Goal: Obtain resource: Download file/media

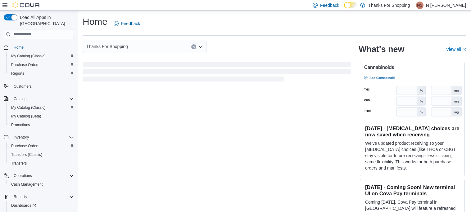
click at [4, 7] on icon at bounding box center [4, 5] width 5 height 4
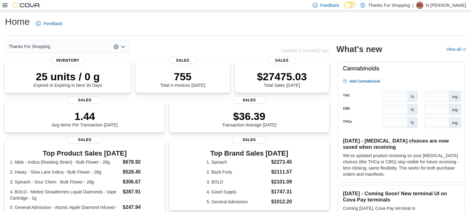
click at [5, 4] on icon at bounding box center [4, 5] width 5 height 5
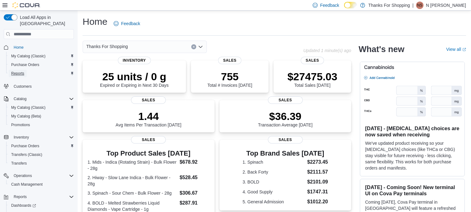
click at [19, 71] on span "Reports" at bounding box center [17, 73] width 13 height 5
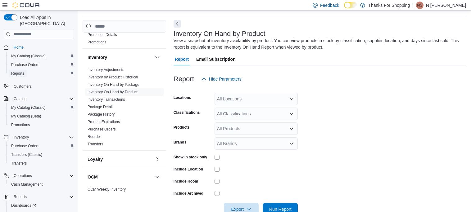
scroll to position [89, 0]
click at [133, 92] on link "Inventory On Hand by Product" at bounding box center [113, 92] width 50 height 4
click at [33, 62] on span "Purchase Orders" at bounding box center [25, 64] width 28 height 5
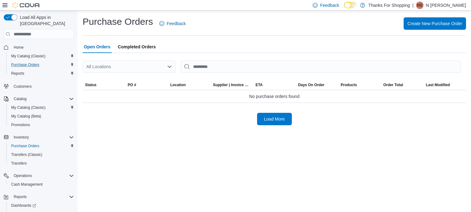
click at [155, 69] on div "All Locations" at bounding box center [129, 67] width 93 height 12
type input "*******"
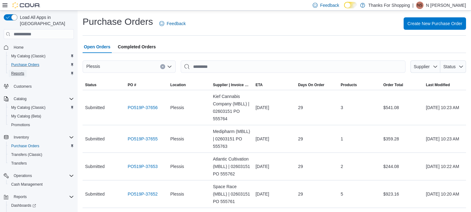
click at [15, 71] on span "Reports" at bounding box center [17, 73] width 13 height 5
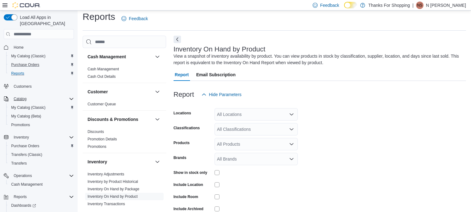
scroll to position [20, 0]
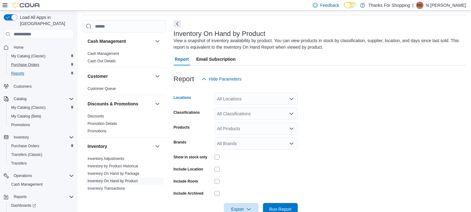
click at [270, 101] on div "All Locations" at bounding box center [256, 99] width 83 height 12
type input "*******"
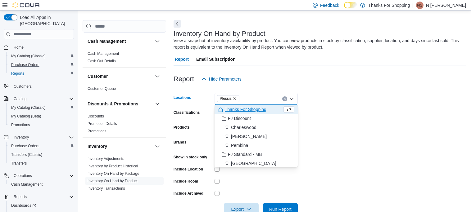
click at [332, 134] on form "Locations [GEOGRAPHIC_DATA] box. Selected. Plessis. Press Backspace to [PERSON_…" at bounding box center [320, 150] width 292 height 130
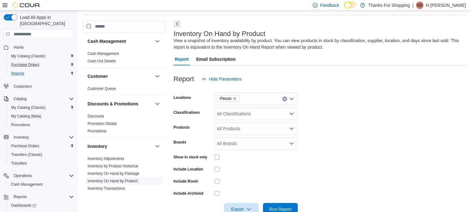
click at [251, 115] on div "All Classifications" at bounding box center [256, 114] width 83 height 12
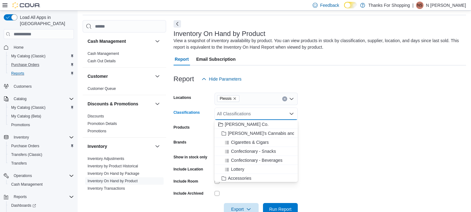
click at [349, 142] on form "Locations Plessis Classifications All Classifications Combo box. Selected. Comb…" at bounding box center [320, 150] width 292 height 130
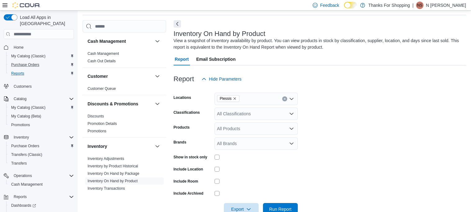
click at [284, 115] on div "All Classifications" at bounding box center [256, 114] width 83 height 12
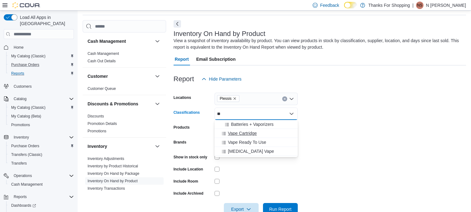
type input "**"
click at [242, 132] on span "Vape Cartridge" at bounding box center [242, 133] width 29 height 6
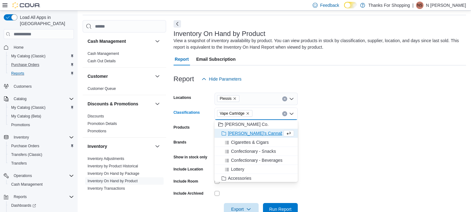
click at [327, 135] on form "Locations Plessis Classifications Vape Cartridge Combo box. Selected. Vape Cart…" at bounding box center [320, 150] width 292 height 130
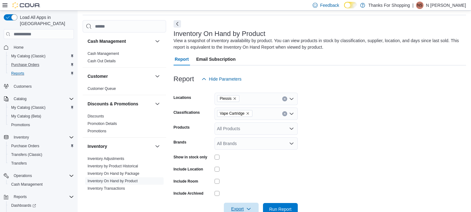
click at [237, 203] on span "Export" at bounding box center [241, 209] width 27 height 12
click at [243, 211] on span "Export" at bounding box center [241, 209] width 27 height 12
click at [249, 184] on span "Export to Csv" at bounding box center [242, 185] width 28 height 5
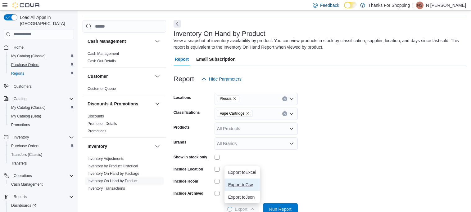
click at [248, 188] on button "Export to Csv" at bounding box center [241, 185] width 35 height 12
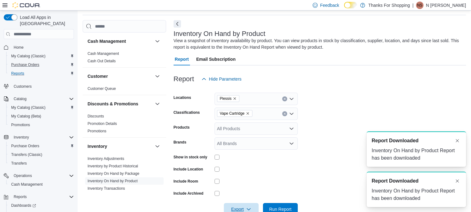
scroll to position [0, 0]
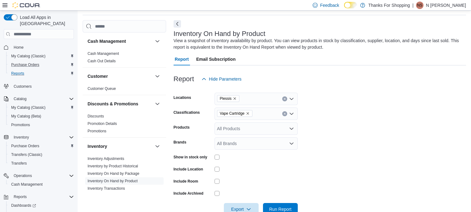
click at [248, 113] on icon "Remove Vape Cartridge from selection in this group" at bounding box center [247, 113] width 2 height 2
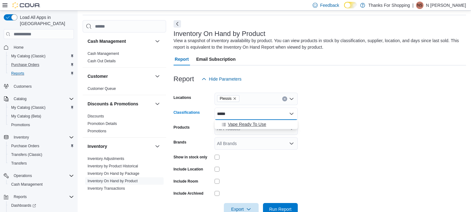
type input "*****"
click at [264, 126] on span "Vape Ready To Use" at bounding box center [247, 124] width 38 height 6
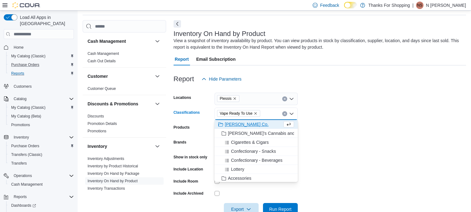
click at [322, 136] on form "Locations Plessis Classifications Vape Ready To Use Combo box. Selected. Vape R…" at bounding box center [320, 150] width 292 height 130
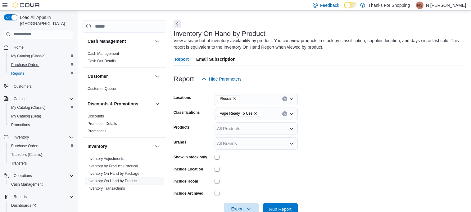
click at [241, 208] on span "Export" at bounding box center [241, 209] width 27 height 12
click at [251, 189] on button "Export to Csv" at bounding box center [241, 185] width 35 height 12
click at [255, 112] on icon "Remove Vape Ready To Use from selection in this group" at bounding box center [256, 113] width 2 height 2
type input "****"
click at [257, 126] on div "Topical" at bounding box center [256, 124] width 76 height 6
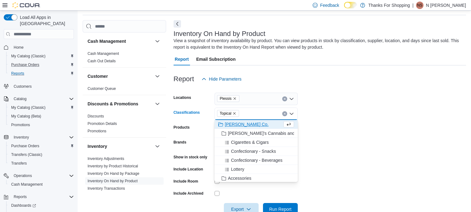
click at [326, 127] on form "Locations Plessis Classifications Topical Combo box. Selected. Topical. Press B…" at bounding box center [320, 150] width 292 height 130
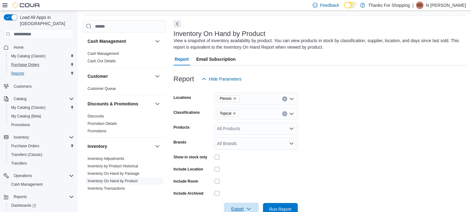
click at [251, 210] on icon "button" at bounding box center [248, 209] width 5 height 5
click at [246, 188] on button "Export to Csv" at bounding box center [241, 185] width 35 height 12
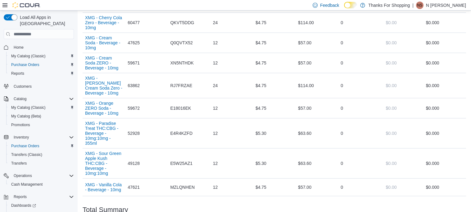
scroll to position [557, 0]
